Goal: Task Accomplishment & Management: Manage account settings

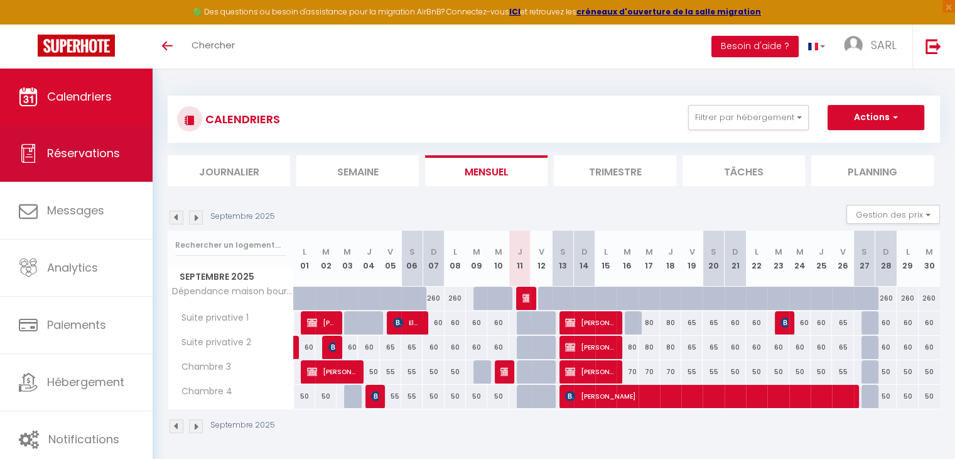
click at [64, 153] on span "Réservations" at bounding box center [83, 153] width 73 height 16
select select "not_cancelled"
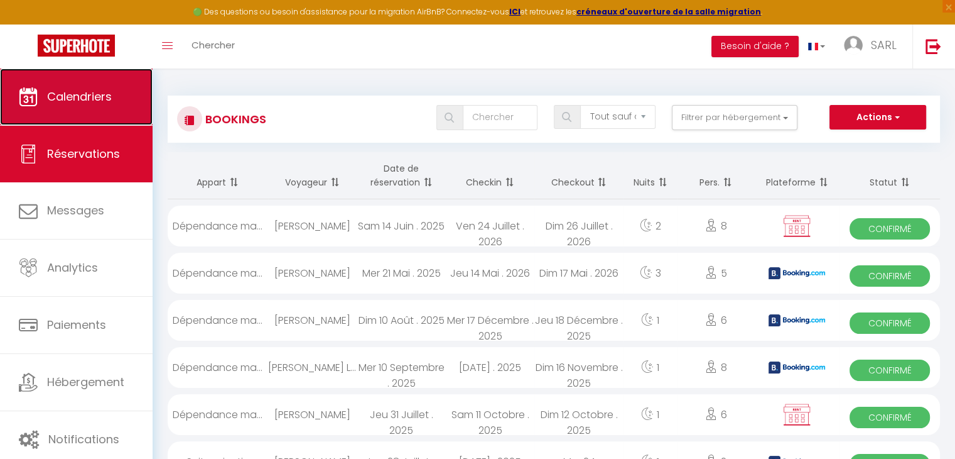
click at [106, 105] on link "Calendriers" at bounding box center [76, 96] width 153 height 57
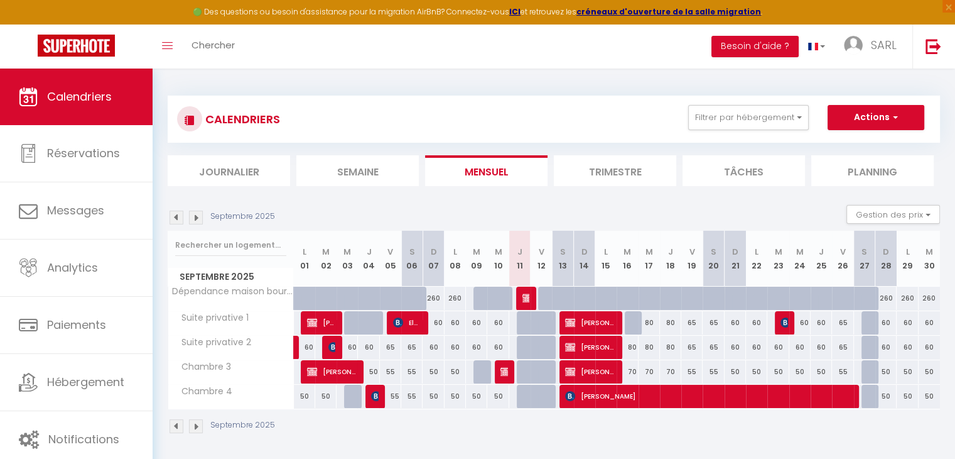
click at [198, 425] on img at bounding box center [196, 426] width 14 height 14
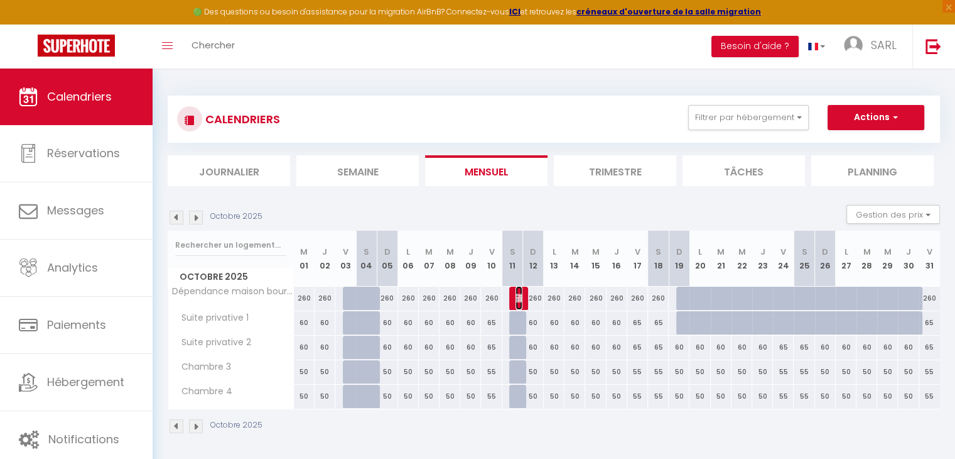
click at [518, 299] on img at bounding box center [521, 298] width 10 height 10
select select "OK"
select select "KO"
select select "1"
select select "0"
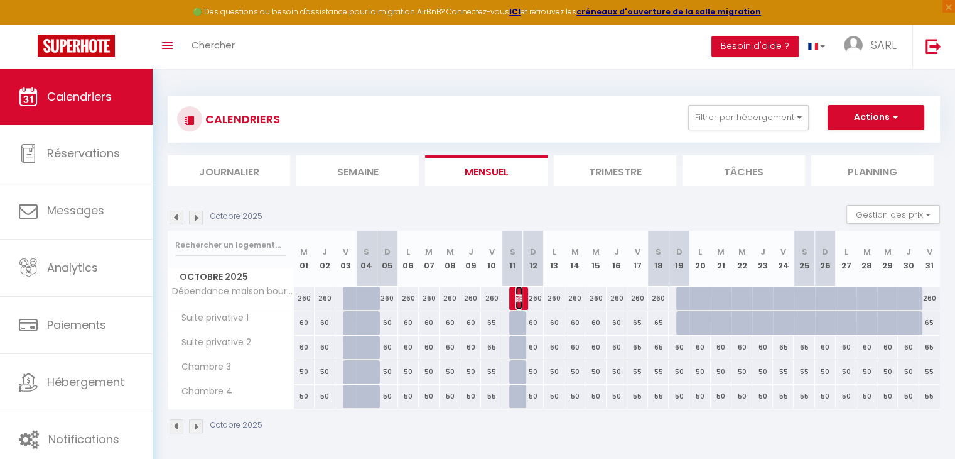
select select "1"
select select
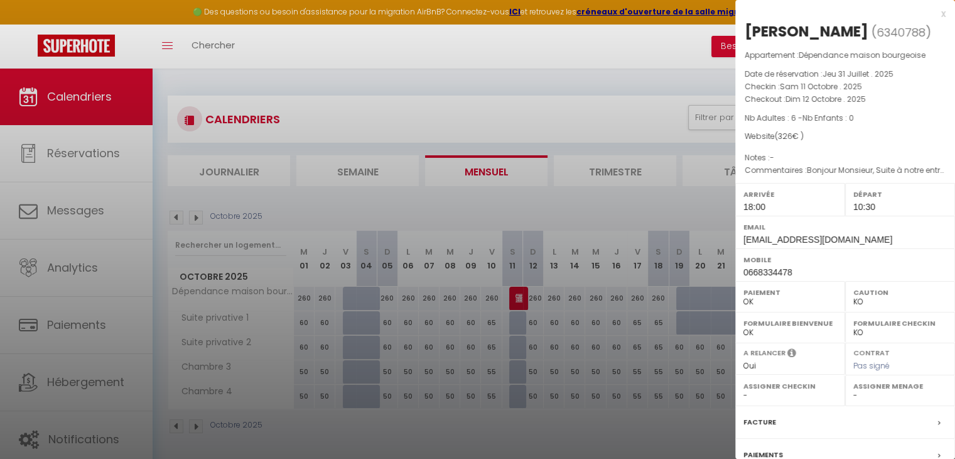
click at [486, 397] on div at bounding box center [477, 229] width 955 height 459
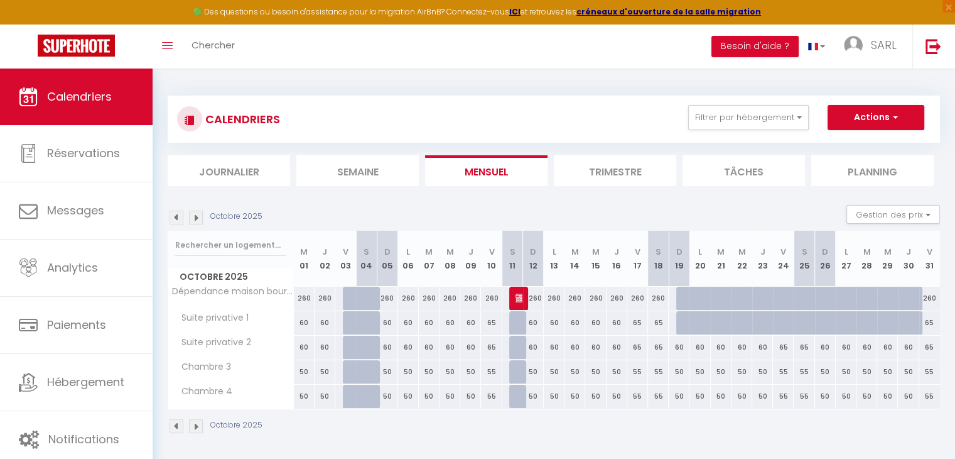
click at [194, 428] on img at bounding box center [196, 426] width 14 height 14
select select "KO"
select select "0"
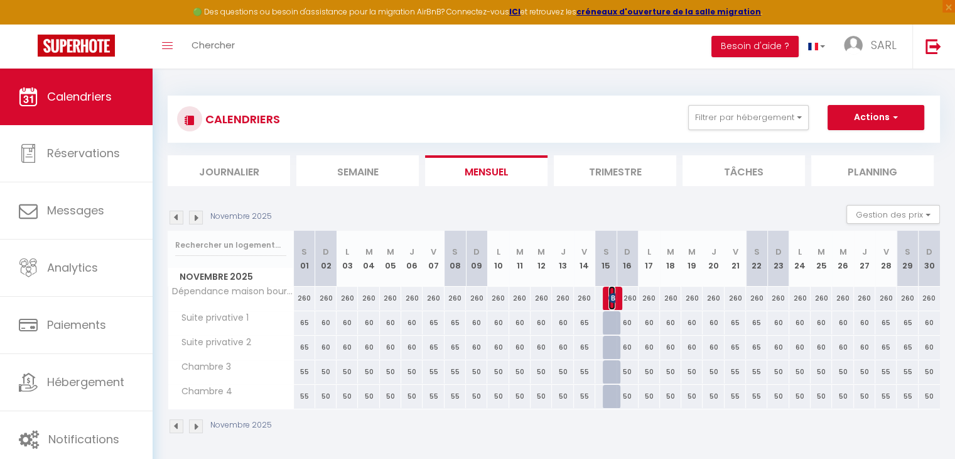
click at [612, 295] on img at bounding box center [614, 298] width 10 height 10
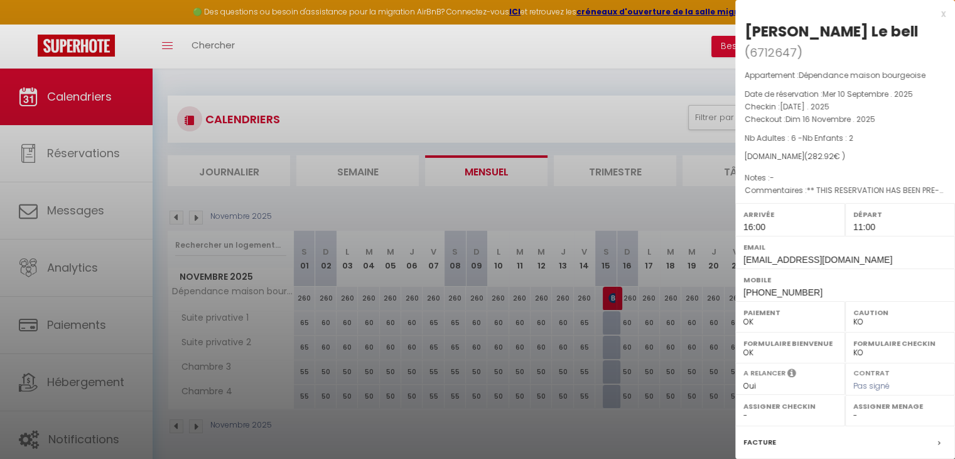
click at [503, 419] on div at bounding box center [477, 229] width 955 height 459
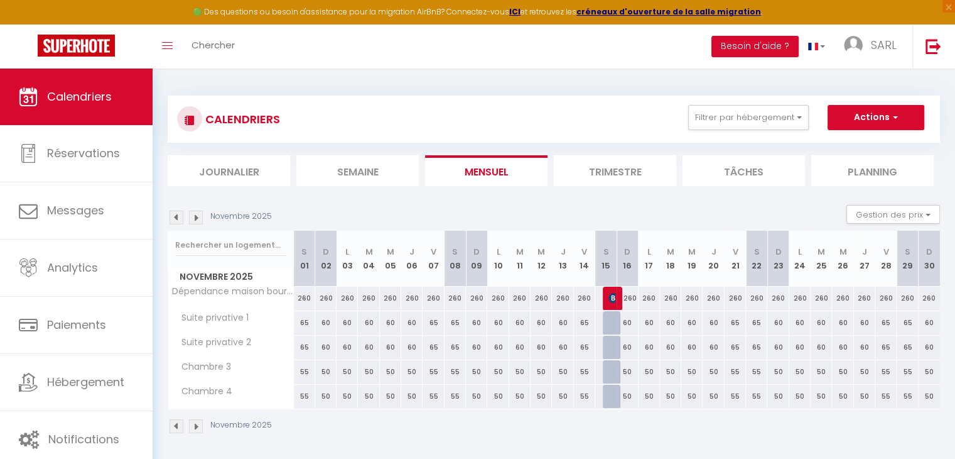
click at [192, 428] on img at bounding box center [196, 426] width 14 height 14
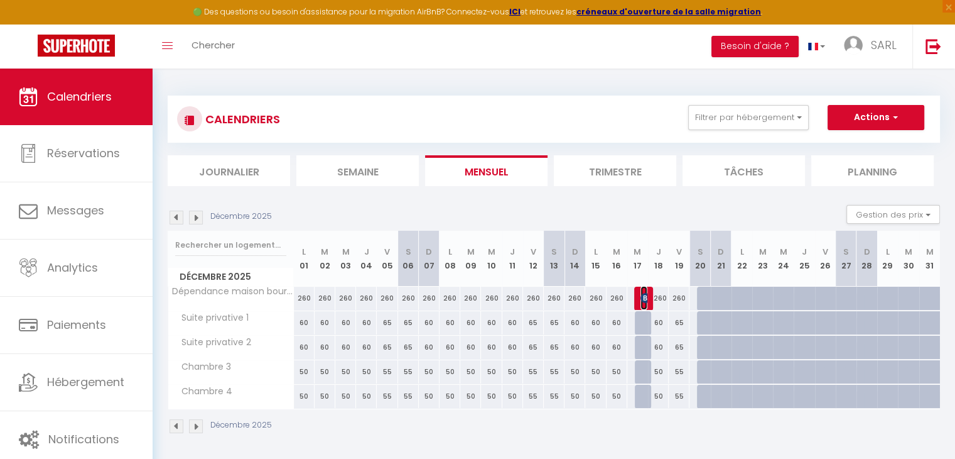
click at [641, 300] on img at bounding box center [646, 298] width 10 height 10
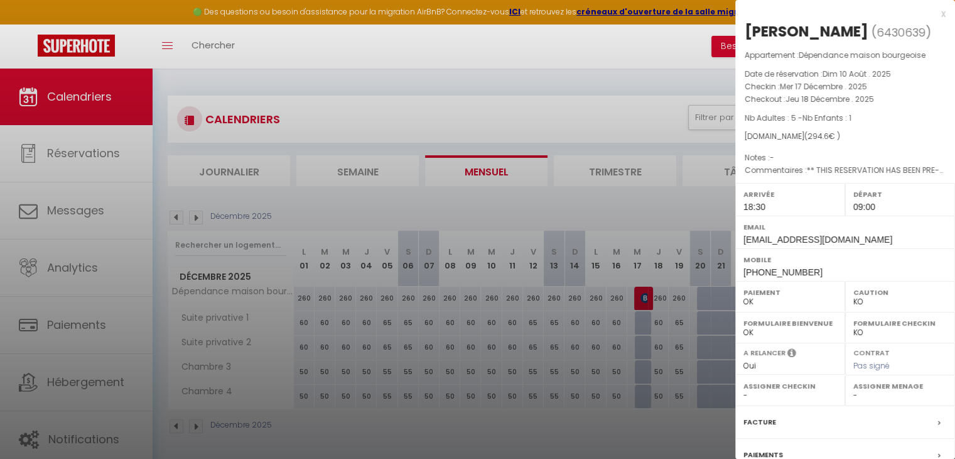
click at [599, 418] on div at bounding box center [477, 229] width 955 height 459
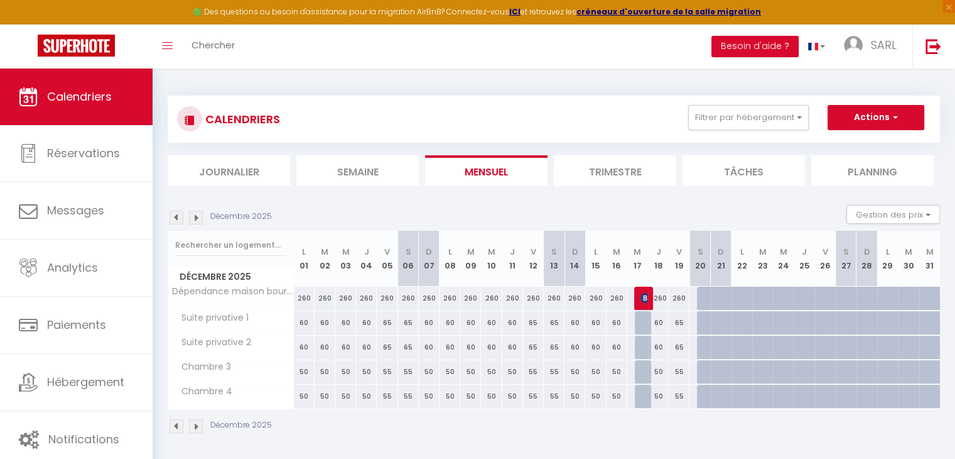
click at [174, 424] on img at bounding box center [177, 426] width 14 height 14
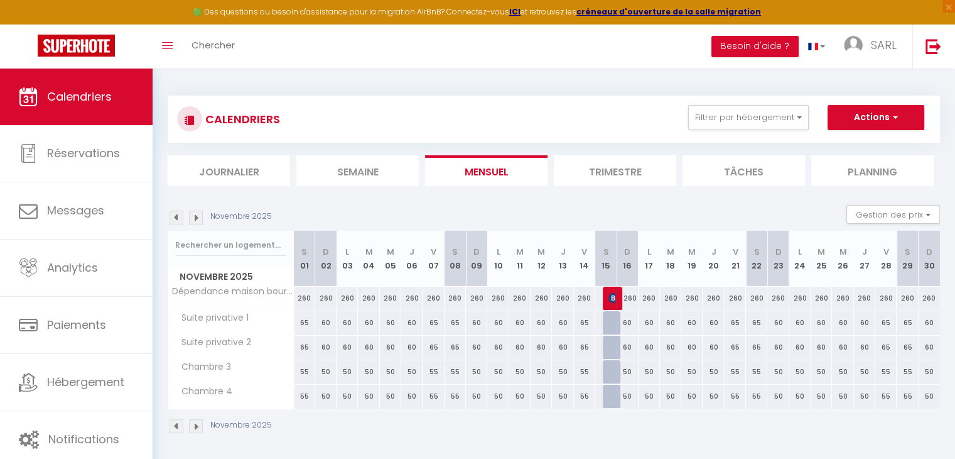
click at [174, 423] on img at bounding box center [177, 426] width 14 height 14
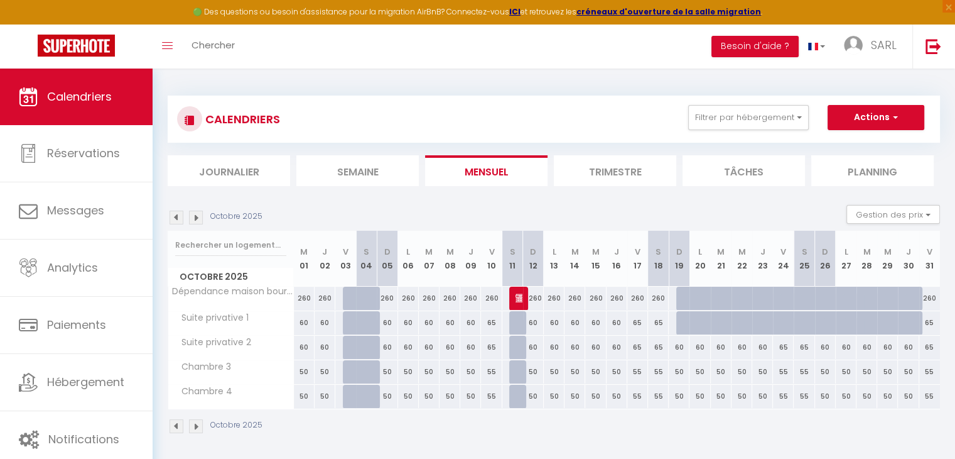
click at [173, 425] on img at bounding box center [177, 426] width 14 height 14
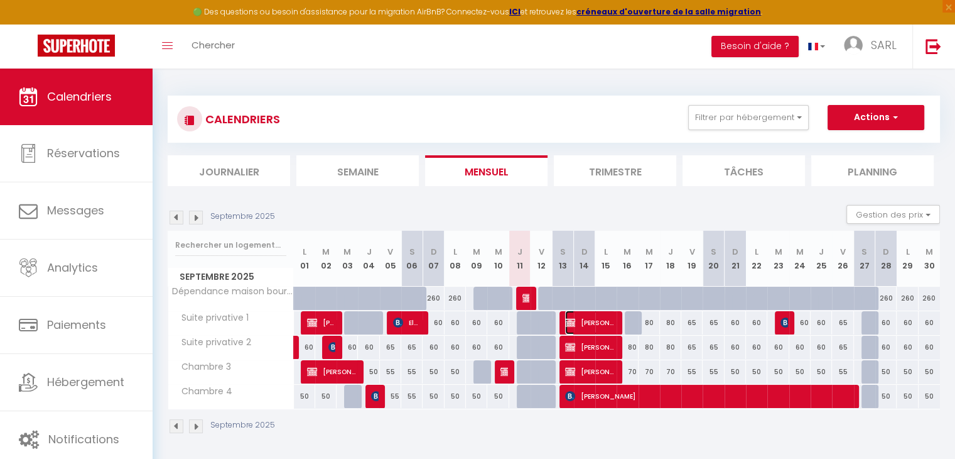
click at [602, 327] on span "[PERSON_NAME]" at bounding box center [590, 322] width 50 height 24
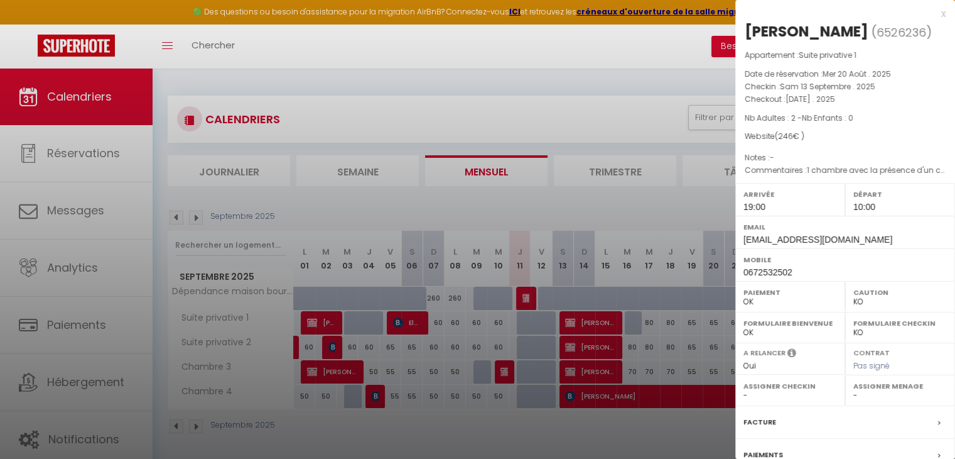
click at [520, 423] on div at bounding box center [477, 229] width 955 height 459
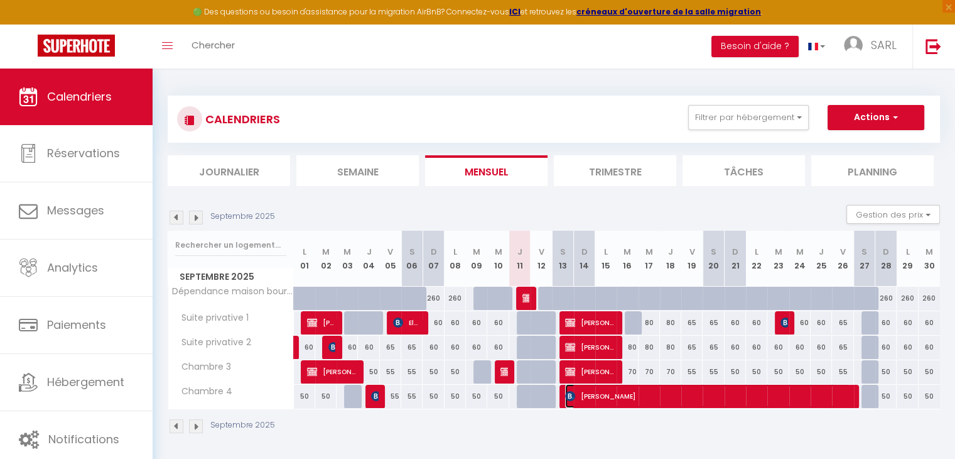
click at [576, 393] on span "[PERSON_NAME]" at bounding box center [707, 396] width 285 height 24
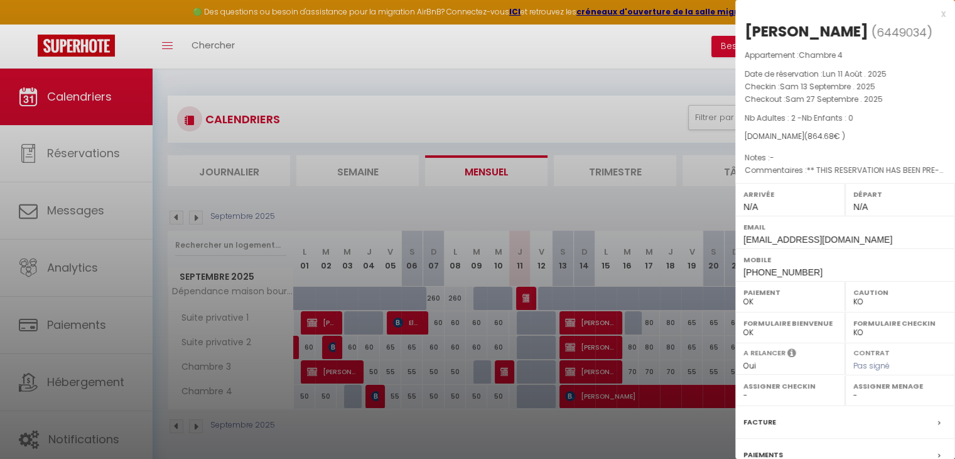
click at [490, 420] on div at bounding box center [477, 229] width 955 height 459
